Goal: Task Accomplishment & Management: Complete application form

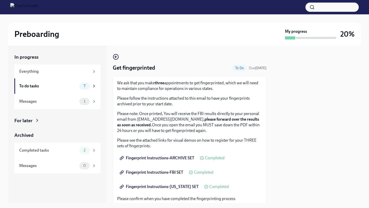
scroll to position [108, 0]
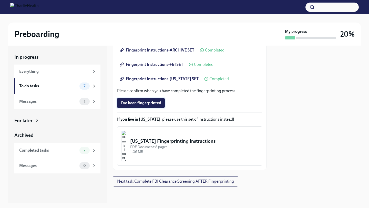
click at [157, 103] on span "I've been fingerprinted" at bounding box center [141, 102] width 41 height 5
click at [81, 83] on div "7" at bounding box center [84, 86] width 10 height 7
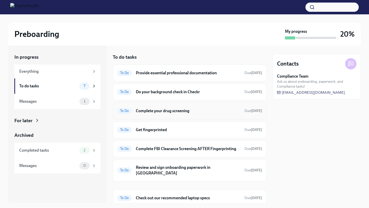
click at [196, 112] on h6 "Complete your drug screening" at bounding box center [188, 111] width 105 height 6
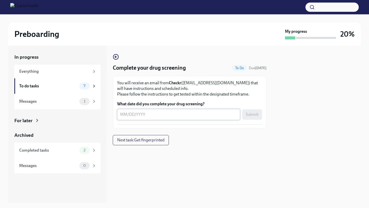
click at [192, 113] on textarea "What date did you complete your drug screening?" at bounding box center [178, 115] width 117 height 6
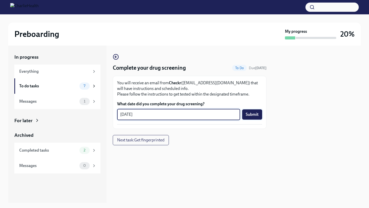
type textarea "[DATE]"
click at [254, 113] on span "Submit" at bounding box center [252, 114] width 13 height 5
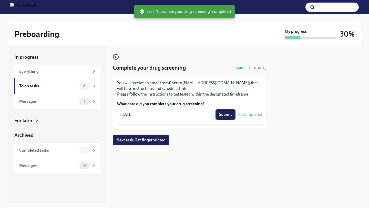
click at [158, 140] on span "Next task : Get fingerprinted" at bounding box center [140, 140] width 49 height 5
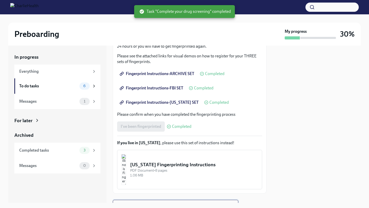
scroll to position [108, 0]
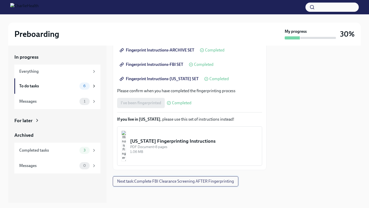
click at [163, 183] on span "Next task : Complete FBI Clearance Screening AFTER Fingerprinting" at bounding box center [175, 181] width 117 height 5
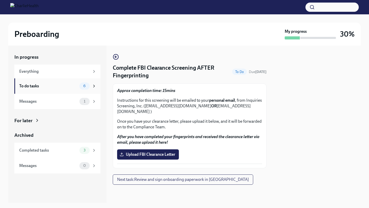
click at [78, 88] on div "To do tasks 6" at bounding box center [57, 86] width 77 height 7
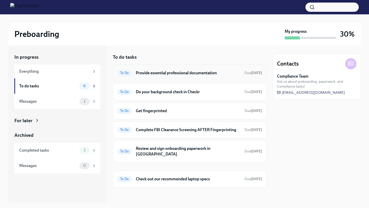
click at [201, 73] on h6 "Provide essential professional documentation" at bounding box center [188, 73] width 105 height 6
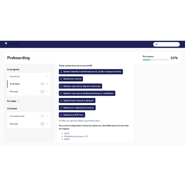
scroll to position [45, 0]
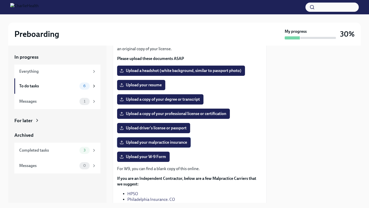
click at [177, 144] on span "Upload your malpractice insurance" at bounding box center [154, 142] width 66 height 5
click at [0, 0] on input "Upload your malpractice insurance" at bounding box center [0, 0] width 0 height 0
click at [171, 142] on span "Upload your malpractice insurance" at bounding box center [154, 142] width 66 height 5
click at [0, 0] on input "Upload your malpractice insurance" at bounding box center [0, 0] width 0 height 0
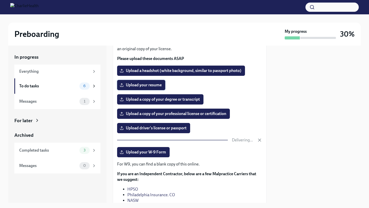
click at [158, 81] on label "Upload your resume" at bounding box center [141, 85] width 48 height 10
click at [0, 0] on input "Upload your resume" at bounding box center [0, 0] width 0 height 0
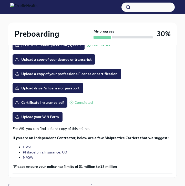
scroll to position [110, 0]
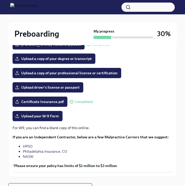
click at [87, 58] on span "Upload a copy of your degree or transcript" at bounding box center [54, 58] width 76 height 5
click at [0, 0] on input "Upload a copy of your degree or transcript" at bounding box center [0, 0] width 0 height 0
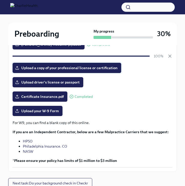
click at [75, 68] on span "Upload a copy of your professional license or certification" at bounding box center [67, 67] width 102 height 5
click at [0, 0] on input "Upload a copy of your professional license or certification" at bounding box center [0, 0] width 0 height 0
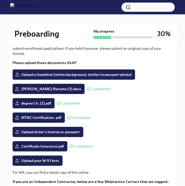
scroll to position [62, 0]
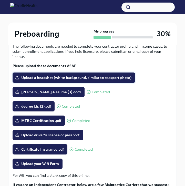
click at [72, 73] on label "Upload a headshot (white background, similar to passport photo)" at bounding box center [74, 78] width 123 height 10
click at [0, 0] on input "Upload a headshot (white background, similar to passport photo)" at bounding box center [0, 0] width 0 height 0
click at [94, 83] on label "Upload a headshot (white background, similar to passport photo)" at bounding box center [74, 78] width 123 height 10
click at [0, 0] on input "Upload a headshot (white background, similar to passport photo)" at bounding box center [0, 0] width 0 height 0
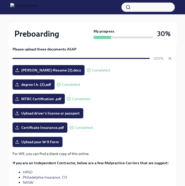
scroll to position [76, 0]
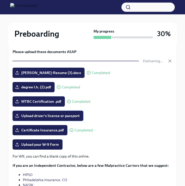
click at [75, 117] on span "Upload driver's license or passport" at bounding box center [48, 115] width 64 height 5
click at [0, 0] on input "Upload driver's license or passport" at bounding box center [0, 0] width 0 height 0
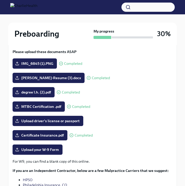
click at [114, 88] on div "degree l.h. (2).pdf Completed" at bounding box center [93, 92] width 160 height 10
click at [71, 123] on span "Upload driver's license or passport" at bounding box center [48, 120] width 64 height 5
click at [0, 0] on input "Upload driver's license or passport" at bounding box center [0, 0] width 0 height 0
click at [56, 121] on span "Upload driver's license or passport" at bounding box center [48, 120] width 64 height 5
click at [0, 0] on input "Upload driver's license or passport" at bounding box center [0, 0] width 0 height 0
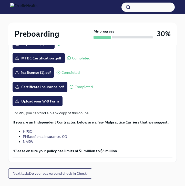
scroll to position [125, 0]
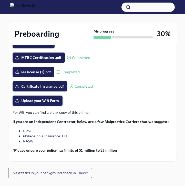
click at [55, 104] on label "Upload your W-9 Form" at bounding box center [38, 101] width 50 height 10
click at [0, 0] on input "Upload your W-9 Form" at bounding box center [0, 0] width 0 height 0
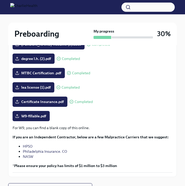
scroll to position [136, 0]
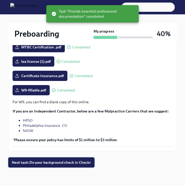
click at [75, 158] on button "Next task : Do your background check in Checkr" at bounding box center [51, 162] width 86 height 10
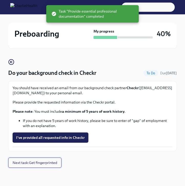
scroll to position [21, 0]
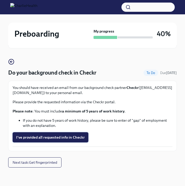
click at [76, 139] on span "I've provided all requested info in Checkr" at bounding box center [50, 137] width 69 height 5
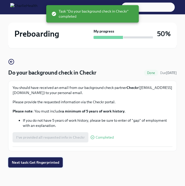
click at [54, 164] on span "Next task : Get fingerprinted" at bounding box center [35, 162] width 47 height 5
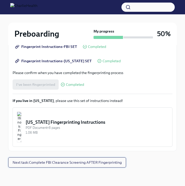
click at [57, 162] on span "Next task : Complete FBI Clearance Screening AFTER Fingerprinting" at bounding box center [67, 162] width 109 height 5
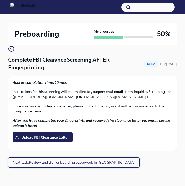
scroll to position [34, 0]
click at [60, 163] on span "Next task : Review and sign onboarding paperwork in [GEOGRAPHIC_DATA]" at bounding box center [74, 162] width 123 height 5
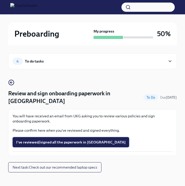
click at [62, 140] on span "I've reviewed/signed all the paperwork in [GEOGRAPHIC_DATA]" at bounding box center [70, 142] width 109 height 5
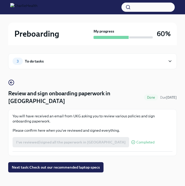
click at [108, 128] on div "You will have received an email from UKG asking you to review various policies …" at bounding box center [93, 133] width 160 height 38
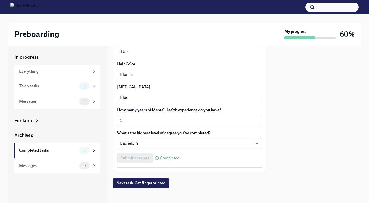
scroll to position [471, 0]
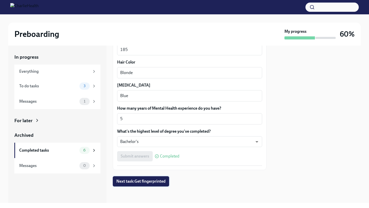
click at [153, 177] on button "Next task : Get fingerprinted" at bounding box center [141, 181] width 56 height 10
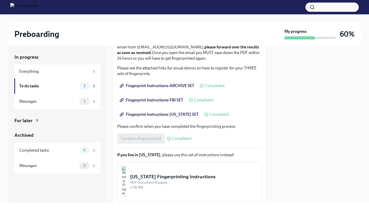
scroll to position [108, 0]
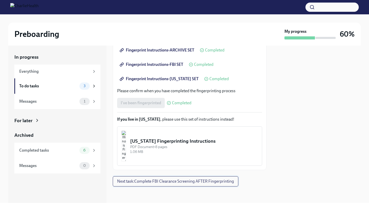
click at [153, 185] on button "Next task : Complete FBI Clearance Screening AFTER Fingerprinting" at bounding box center [176, 181] width 126 height 10
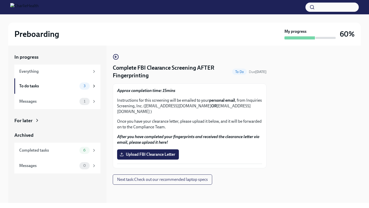
click at [154, 177] on span "Next task : Check out our recommended laptop specs" at bounding box center [162, 179] width 91 height 5
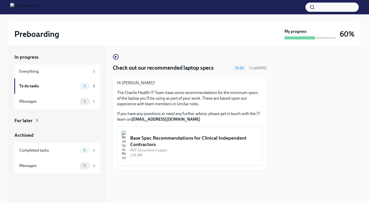
click at [166, 145] on div "Base Spec Recommendations for Clinical Independent Contractors" at bounding box center [194, 141] width 128 height 13
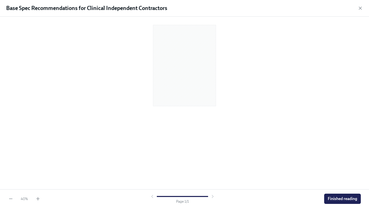
click at [41, 200] on div "40 % Page 1 / 1 Finished reading" at bounding box center [184, 198] width 369 height 19
click at [39, 200] on icon "button" at bounding box center [37, 198] width 5 height 5
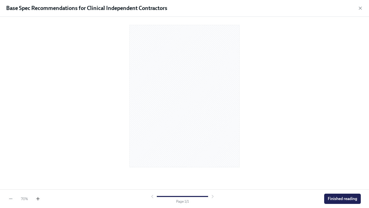
click at [39, 200] on icon "button" at bounding box center [37, 198] width 5 height 5
click at [42, 199] on div "100 % Page 1 / 1 Finished reading" at bounding box center [184, 198] width 369 height 19
click at [39, 199] on icon "button" at bounding box center [37, 198] width 5 height 5
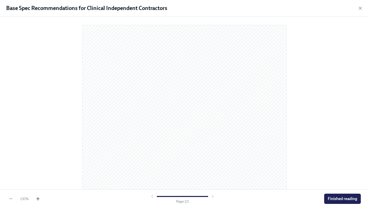
click at [39, 199] on icon "button" at bounding box center [37, 198] width 5 height 5
click at [346, 201] on span "Finished reading" at bounding box center [342, 198] width 29 height 5
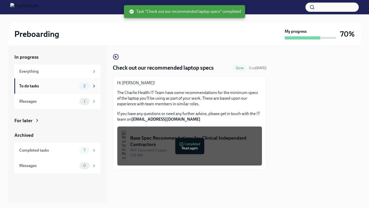
click at [74, 85] on div "To do tasks" at bounding box center [48, 86] width 58 height 6
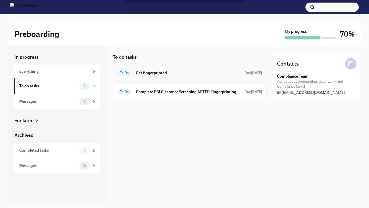
click at [171, 72] on h6 "Get fingerprinted" at bounding box center [188, 73] width 105 height 6
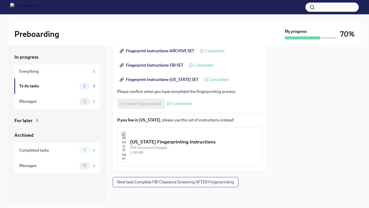
scroll to position [108, 0]
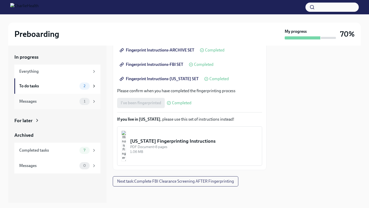
click at [64, 105] on div "Messages 1" at bounding box center [57, 101] width 86 height 15
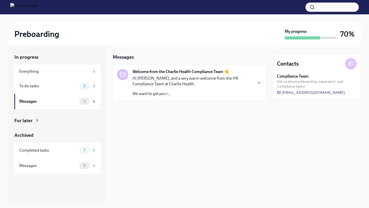
click at [179, 95] on p "We want to get you r..." at bounding box center [192, 94] width 119 height 6
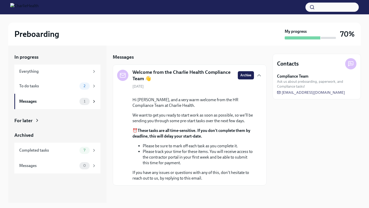
scroll to position [34, 0]
click at [71, 148] on div "Completed tasks" at bounding box center [48, 151] width 58 height 6
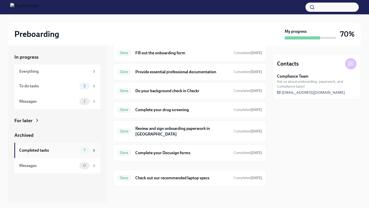
scroll to position [15, 0]
